Goal: Task Accomplishment & Management: Use online tool/utility

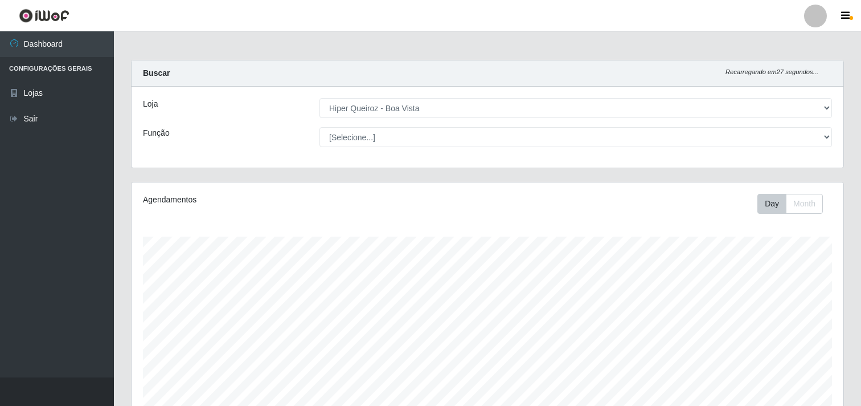
select select "514"
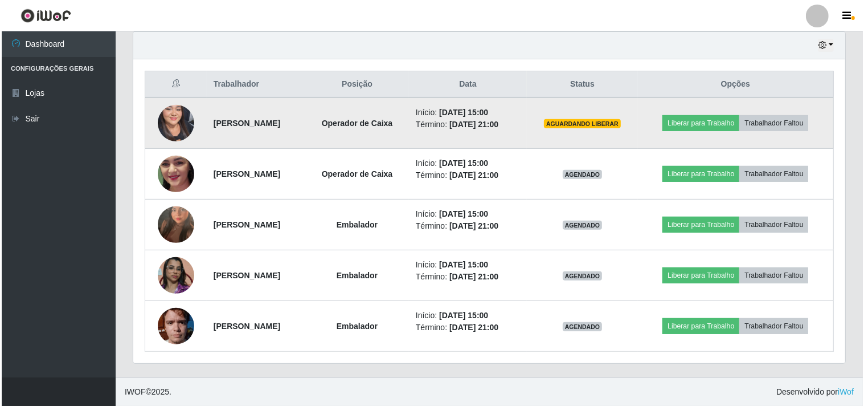
scroll to position [236, 712]
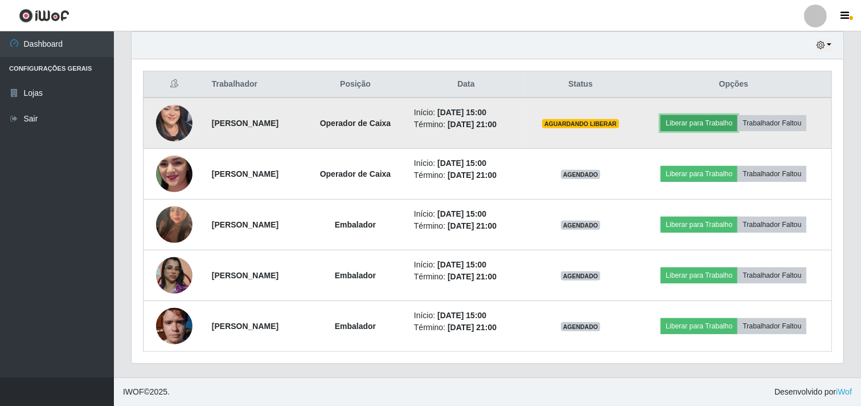
click at [696, 121] on button "Liberar para Trabalho" at bounding box center [699, 123] width 77 height 16
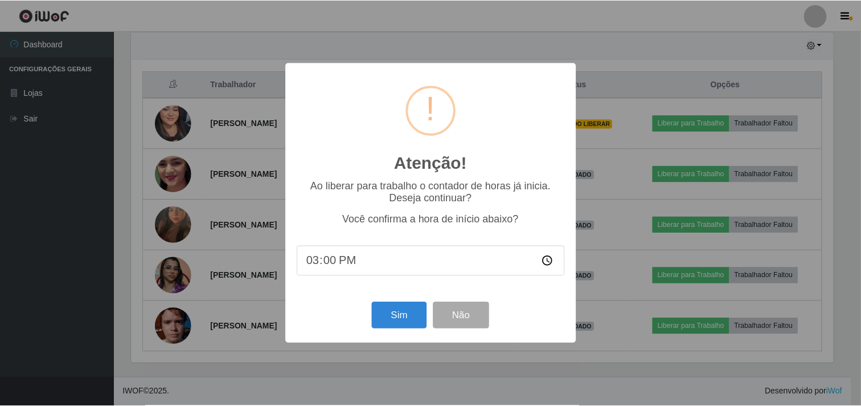
scroll to position [236, 705]
drag, startPoint x: 407, startPoint y: 317, endPoint x: 410, endPoint y: 311, distance: 6.4
click at [409, 313] on button "Sim" at bounding box center [400, 315] width 55 height 27
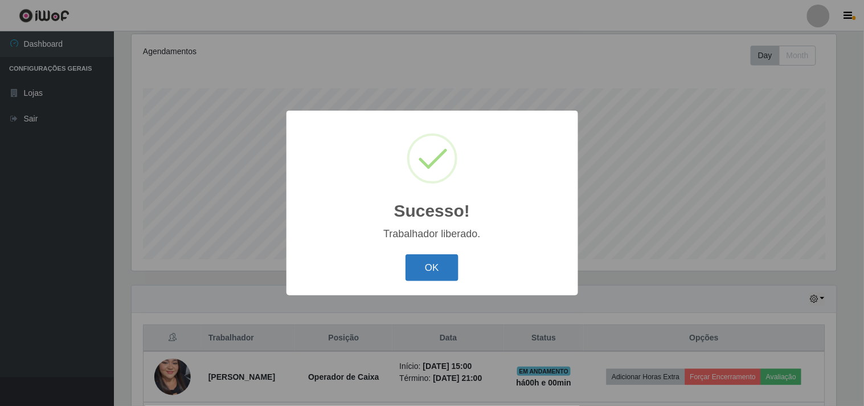
click at [434, 266] on button "OK" at bounding box center [432, 267] width 53 height 27
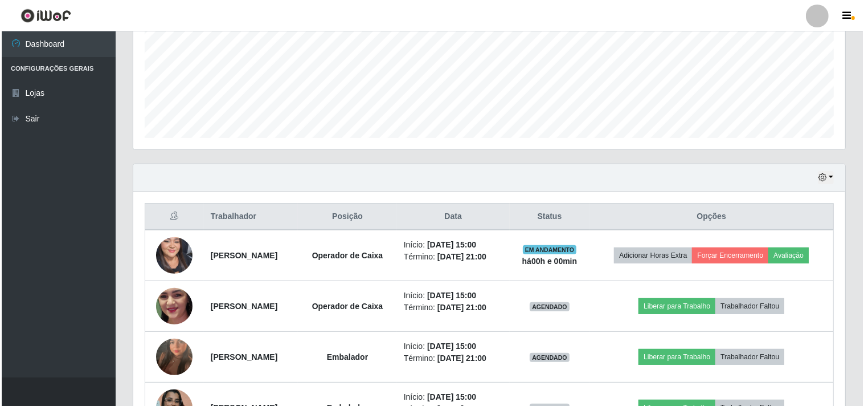
scroll to position [275, 0]
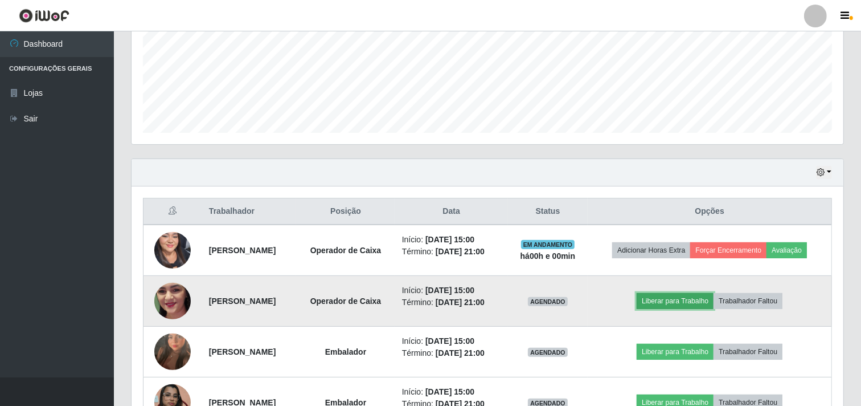
click at [705, 298] on button "Liberar para Trabalho" at bounding box center [675, 301] width 77 height 16
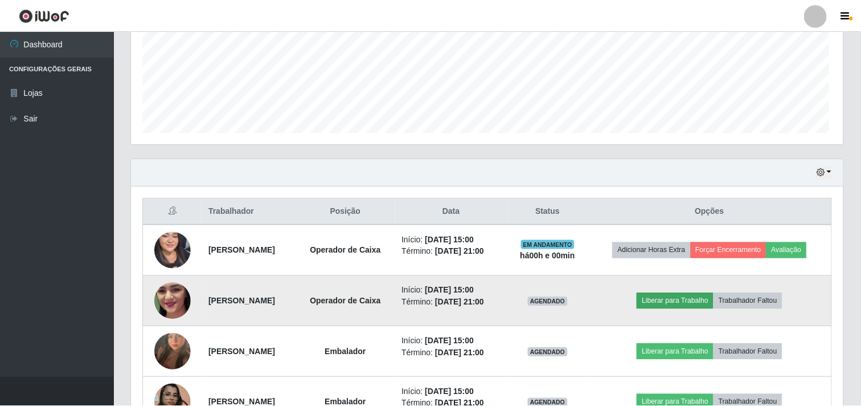
scroll to position [236, 705]
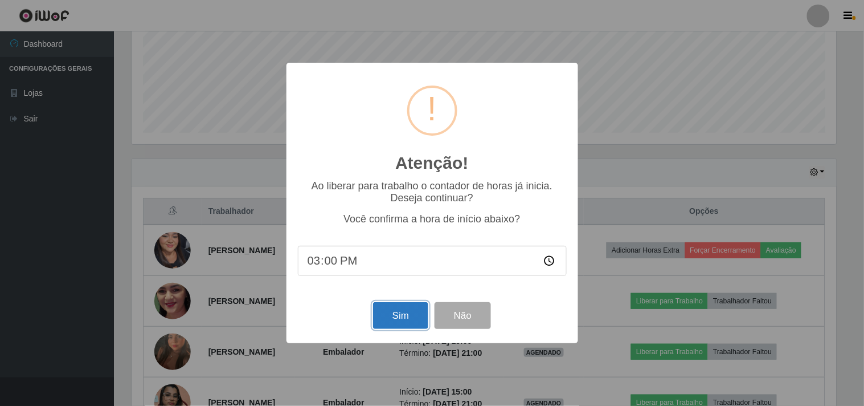
click at [405, 317] on button "Sim" at bounding box center [400, 315] width 55 height 27
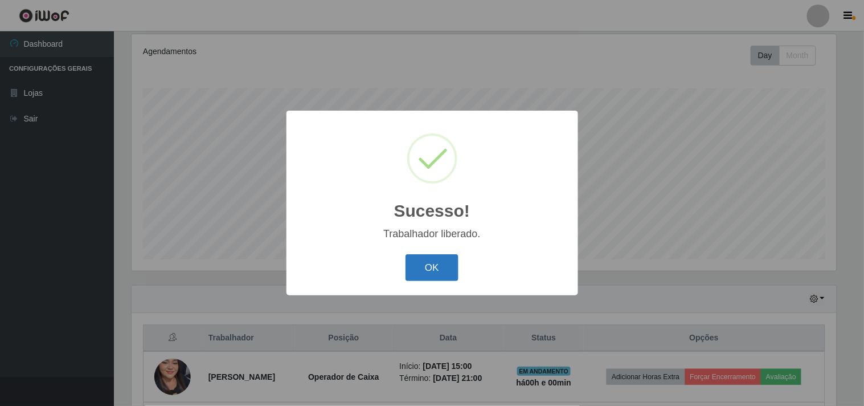
click at [441, 280] on button "OK" at bounding box center [432, 267] width 53 height 27
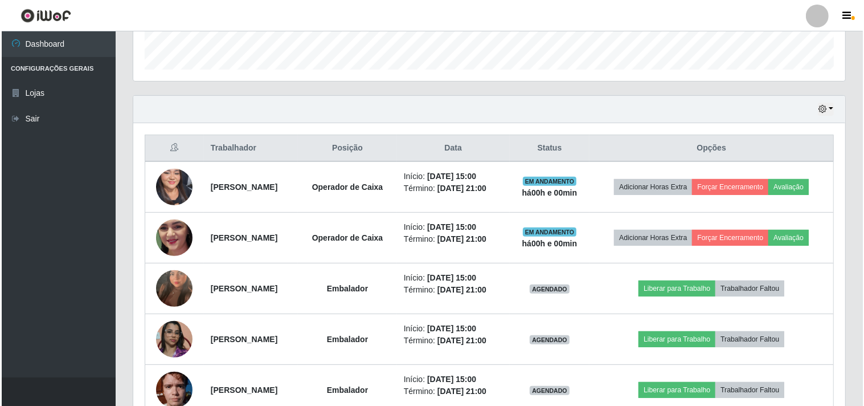
scroll to position [401, 0]
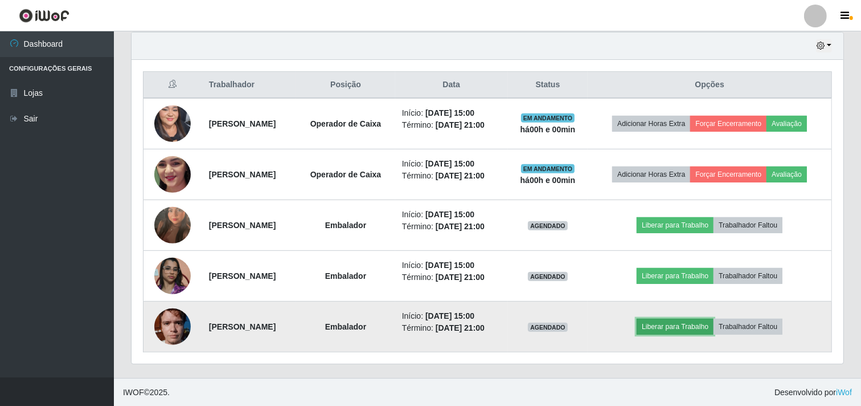
click at [694, 326] on button "Liberar para Trabalho" at bounding box center [675, 326] width 77 height 16
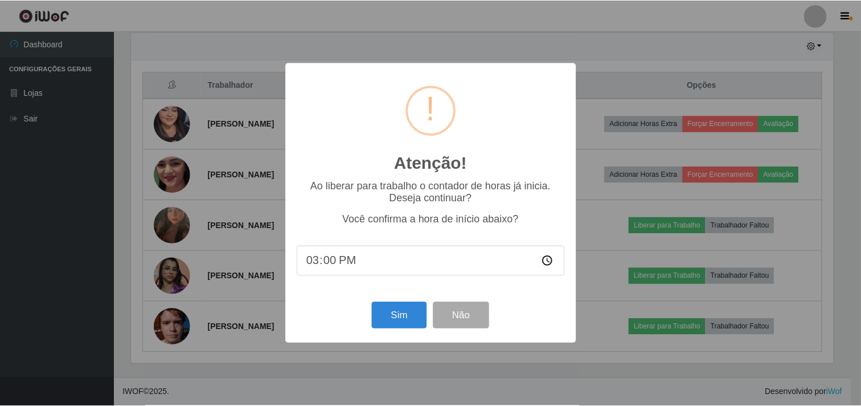
scroll to position [236, 705]
click at [385, 319] on button "Sim" at bounding box center [400, 315] width 55 height 27
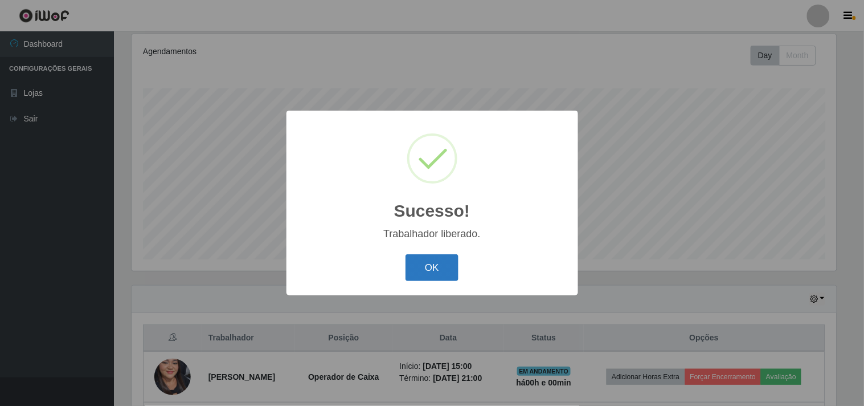
click at [428, 268] on button "OK" at bounding box center [432, 267] width 53 height 27
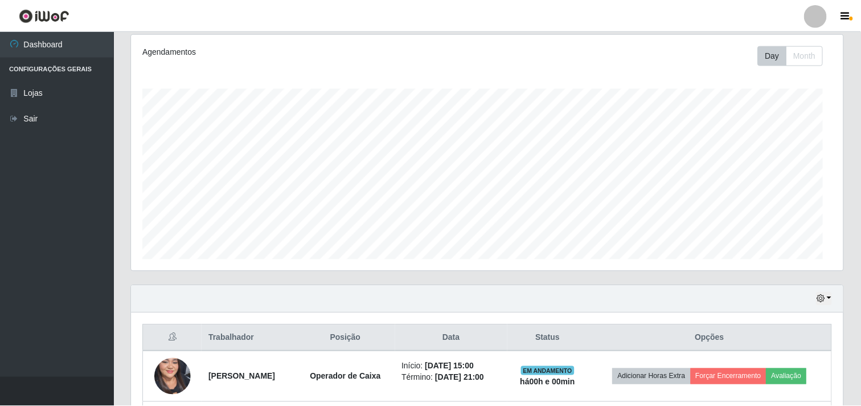
scroll to position [0, 0]
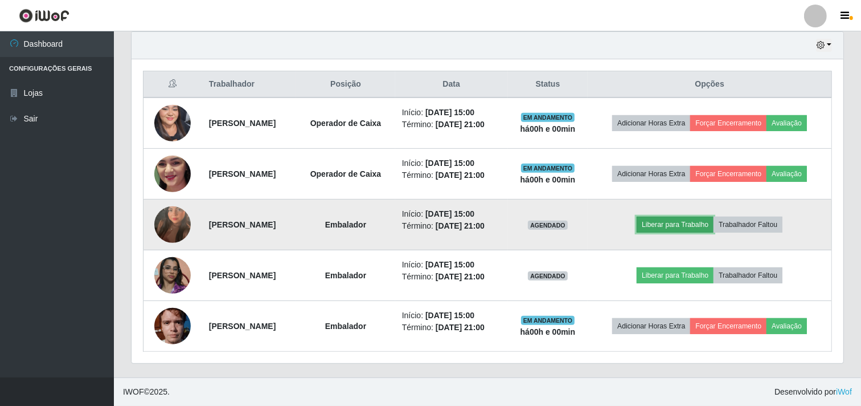
click at [698, 228] on button "Liberar para Trabalho" at bounding box center [675, 224] width 77 height 16
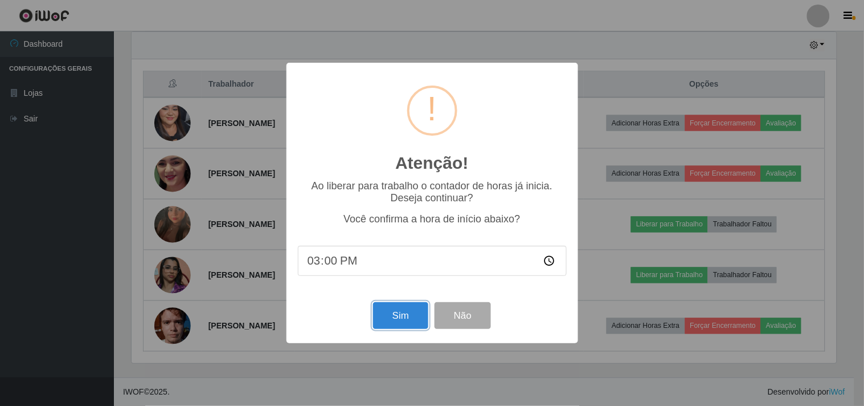
drag, startPoint x: 394, startPoint y: 316, endPoint x: 419, endPoint y: 314, distance: 25.1
click at [395, 316] on button "Sim" at bounding box center [400, 315] width 55 height 27
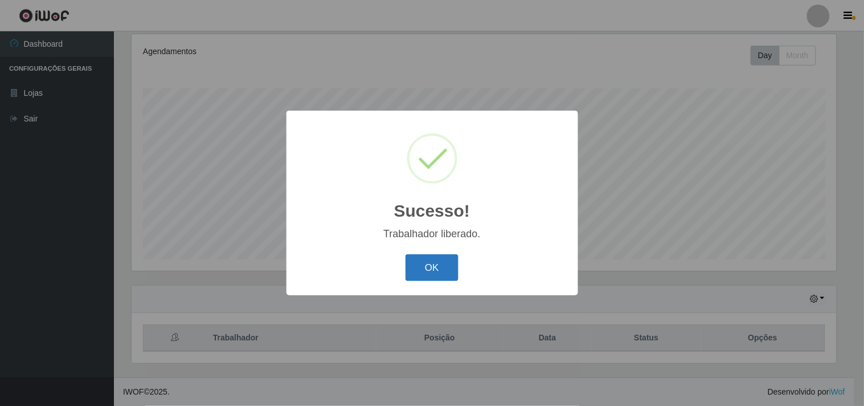
click at [435, 271] on button "OK" at bounding box center [432, 267] width 53 height 27
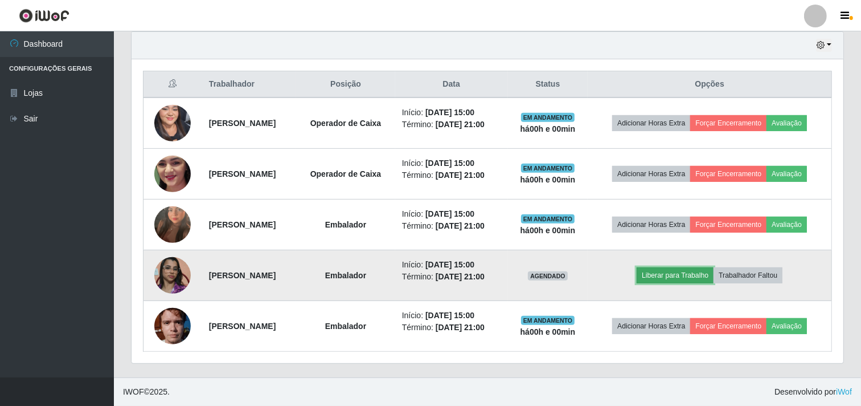
click at [674, 275] on button "Liberar para Trabalho" at bounding box center [675, 275] width 77 height 16
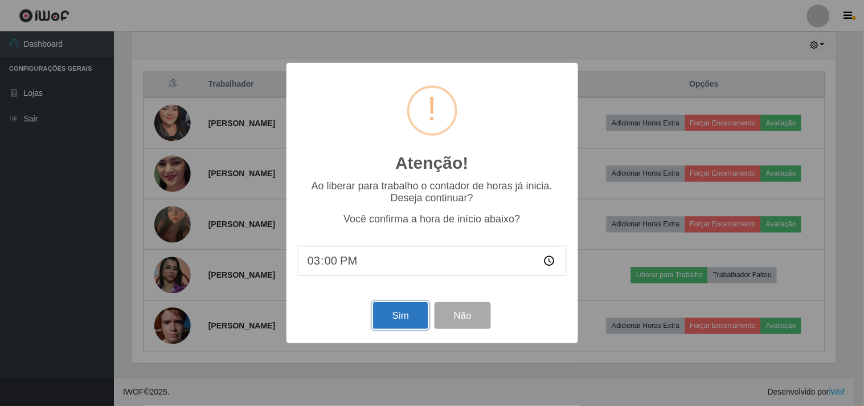
click at [386, 320] on button "Sim" at bounding box center [400, 315] width 55 height 27
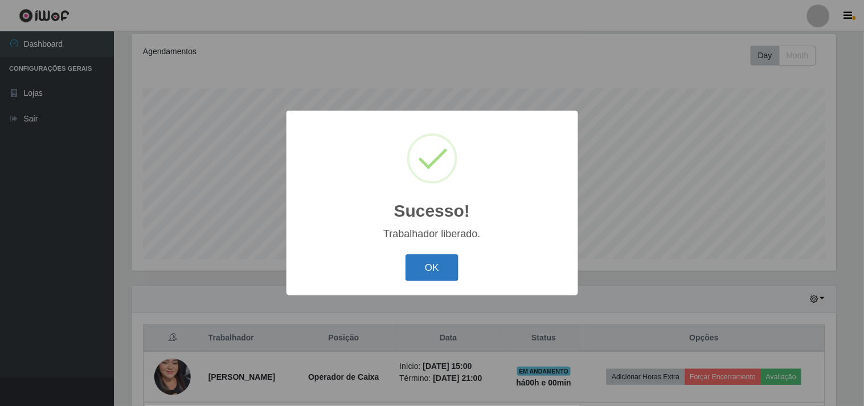
click at [424, 272] on button "OK" at bounding box center [432, 267] width 53 height 27
